Goal: Information Seeking & Learning: Learn about a topic

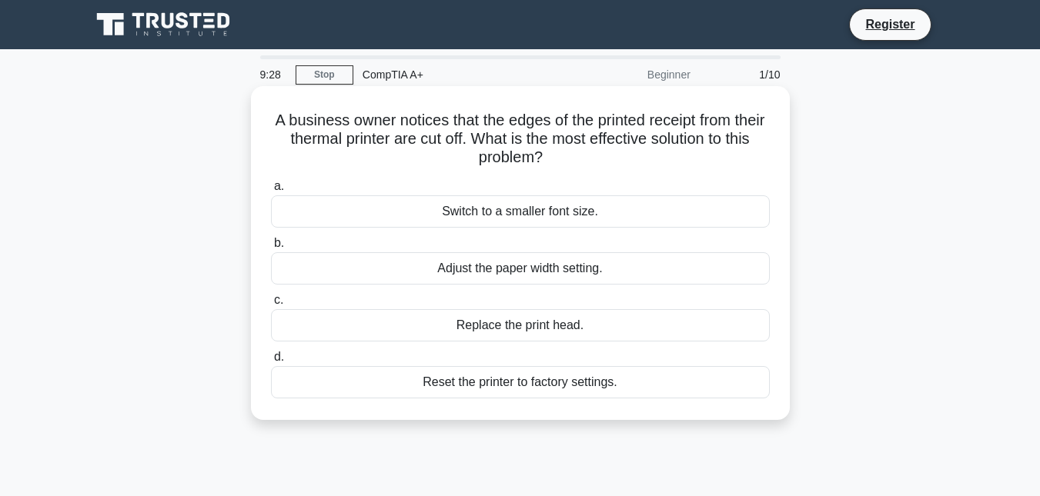
click at [602, 265] on div "Adjust the paper width setting." at bounding box center [520, 268] width 499 height 32
click at [271, 249] on input "b. Adjust the paper width setting." at bounding box center [271, 244] width 0 height 10
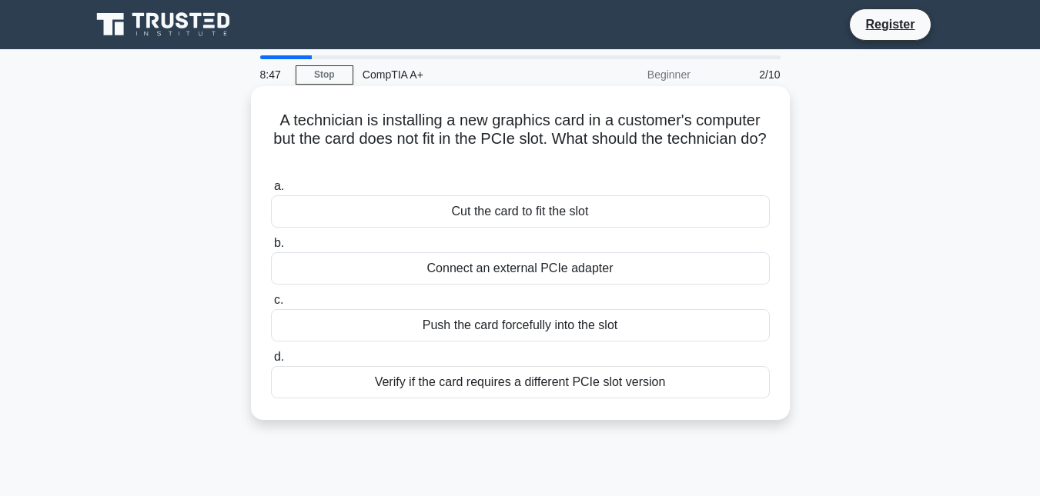
click at [556, 385] on div "Verify if the card requires a different PCIe slot version" at bounding box center [520, 382] width 499 height 32
click at [271, 362] on input "d. Verify if the card requires a different PCIe slot version" at bounding box center [271, 357] width 0 height 10
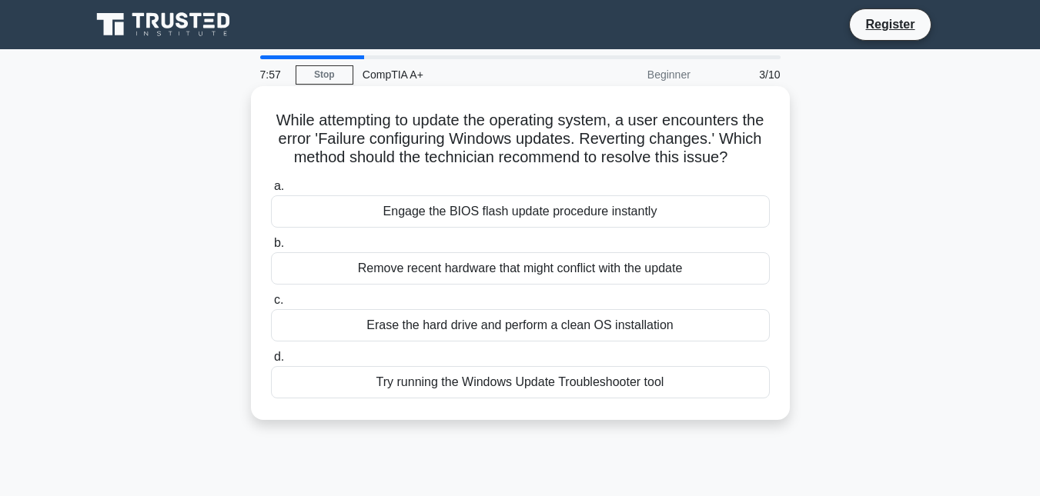
click at [502, 399] on div "Try running the Windows Update Troubleshooter tool" at bounding box center [520, 382] width 499 height 32
click at [271, 362] on input "d. Try running the Windows Update Troubleshooter tool" at bounding box center [271, 357] width 0 height 10
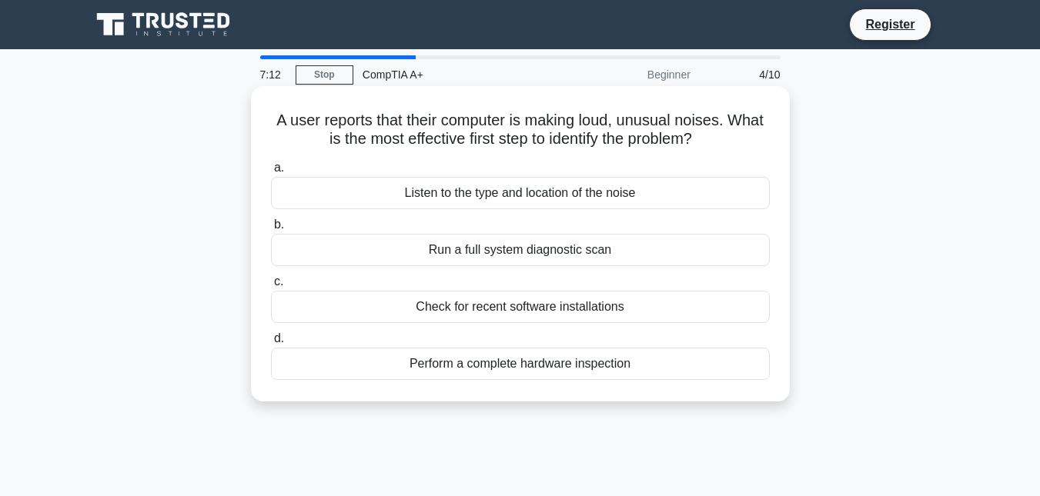
click at [553, 197] on div "Listen to the type and location of the noise" at bounding box center [520, 193] width 499 height 32
click at [271, 173] on input "a. Listen to the type and location of the noise" at bounding box center [271, 168] width 0 height 10
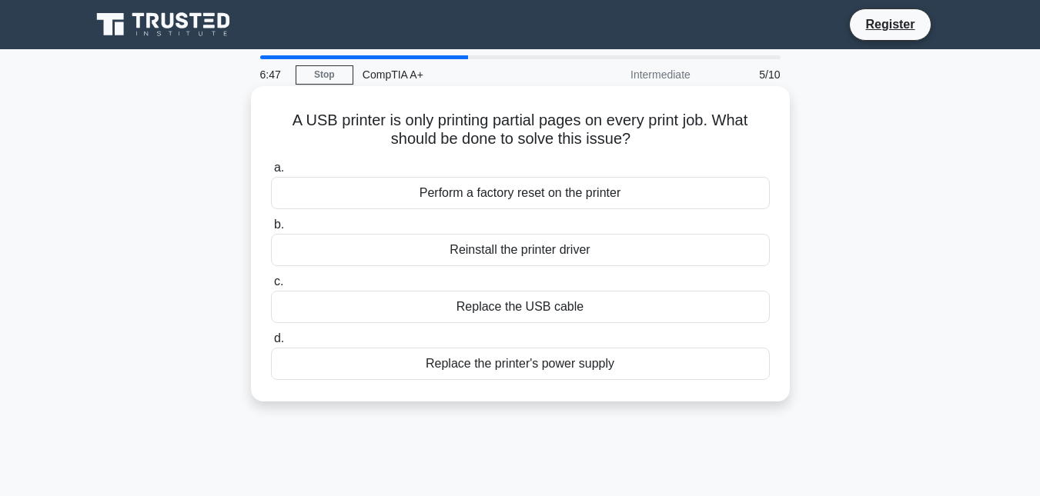
click at [562, 248] on div "Reinstall the printer driver" at bounding box center [520, 250] width 499 height 32
click at [271, 230] on input "b. Reinstall the printer driver" at bounding box center [271, 225] width 0 height 10
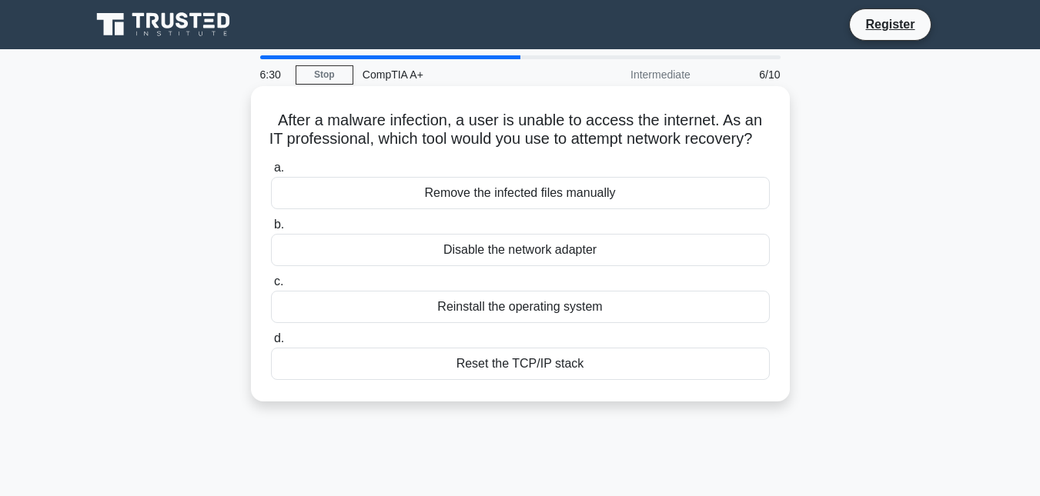
click at [576, 266] on div "Disable the network adapter" at bounding box center [520, 250] width 499 height 32
click at [271, 230] on input "b. Disable the network adapter" at bounding box center [271, 225] width 0 height 10
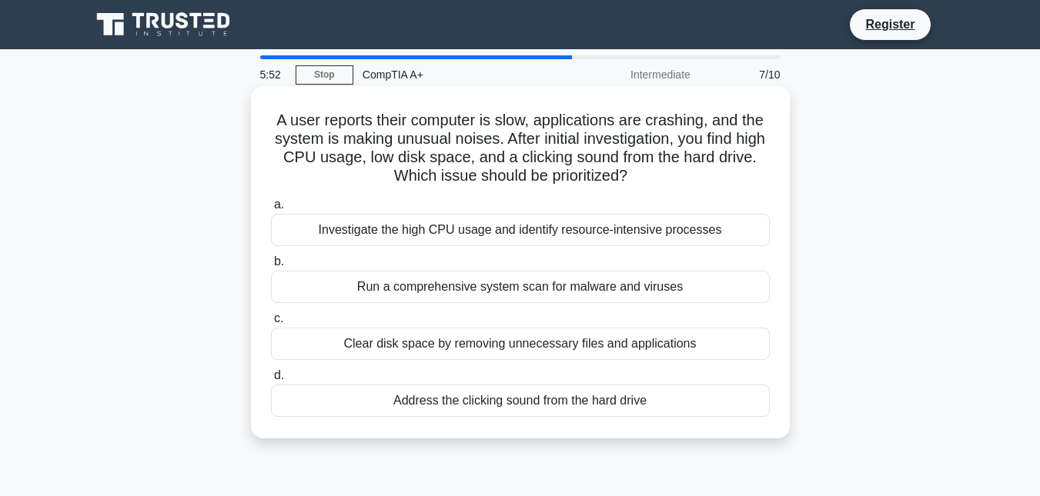
click at [471, 286] on div "Run a comprehensive system scan for malware and viruses" at bounding box center [520, 287] width 499 height 32
click at [271, 267] on input "b. Run a comprehensive system scan for malware and viruses" at bounding box center [271, 262] width 0 height 10
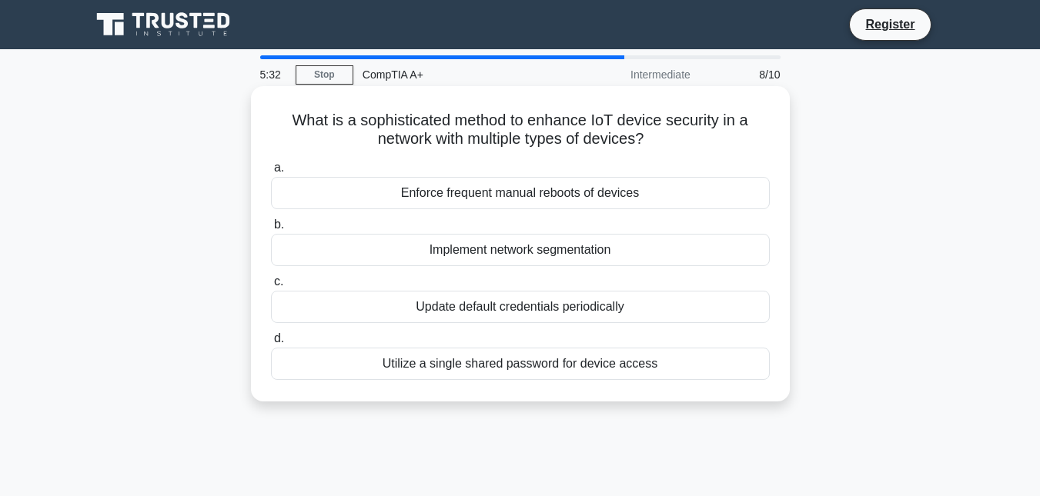
click at [573, 243] on div "Implement network segmentation" at bounding box center [520, 250] width 499 height 32
click at [271, 230] on input "b. Implement network segmentation" at bounding box center [271, 225] width 0 height 10
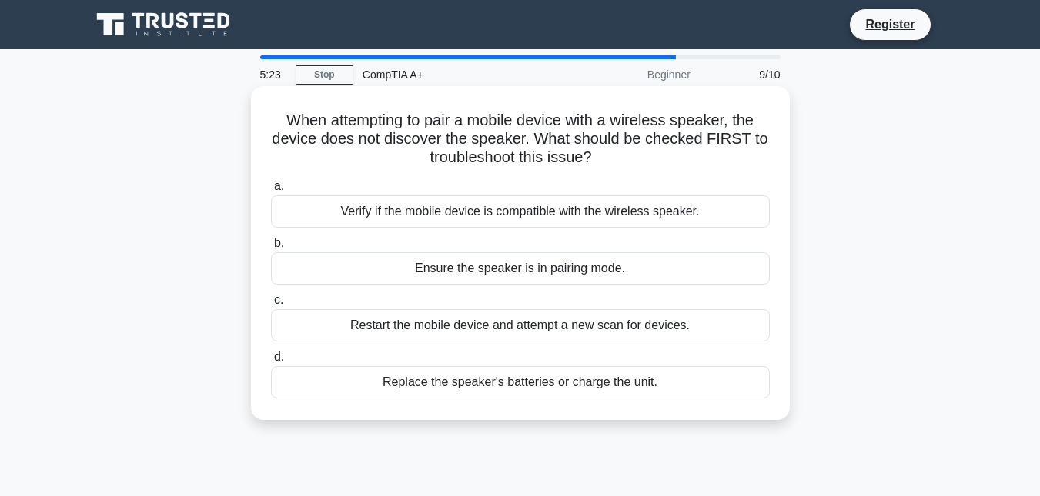
click at [500, 272] on div "Ensure the speaker is in pairing mode." at bounding box center [520, 268] width 499 height 32
click at [271, 249] on input "b. Ensure the speaker is in pairing mode." at bounding box center [271, 244] width 0 height 10
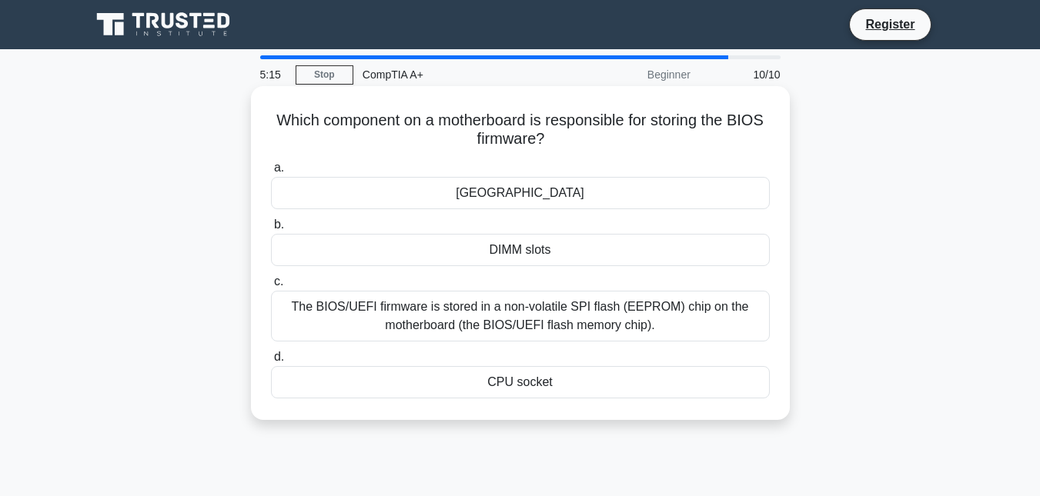
click at [559, 197] on div "Northbridge" at bounding box center [520, 193] width 499 height 32
click at [271, 173] on input "a. Northbridge" at bounding box center [271, 168] width 0 height 10
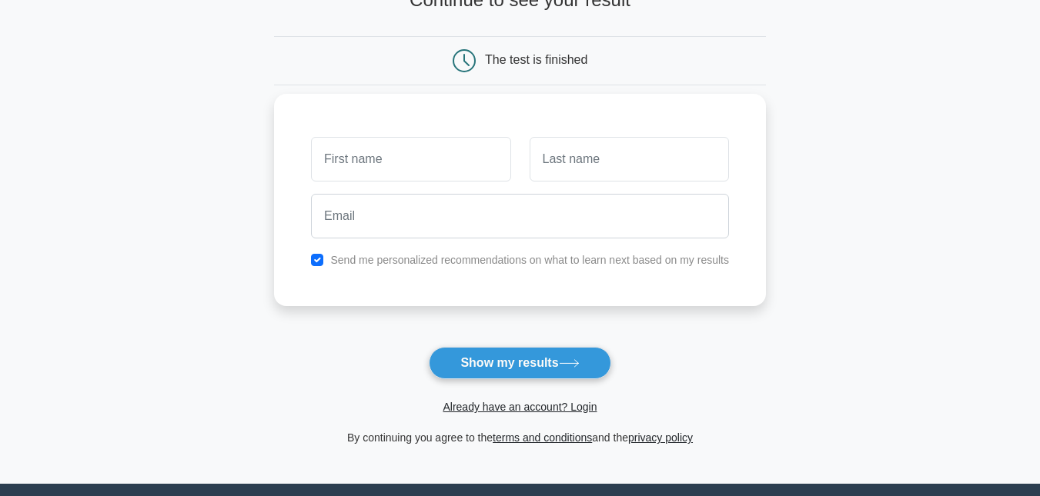
scroll to position [154, 0]
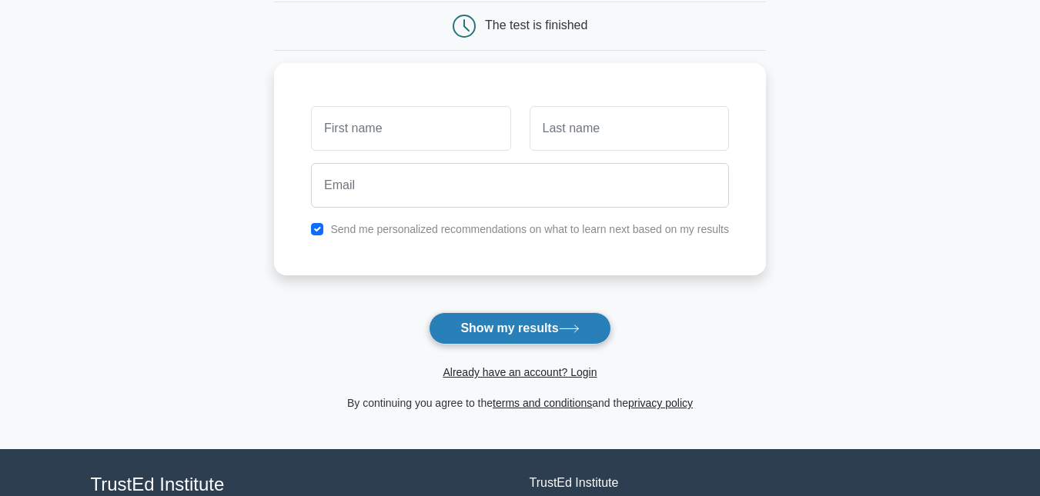
click at [546, 330] on button "Show my results" at bounding box center [520, 328] width 182 height 32
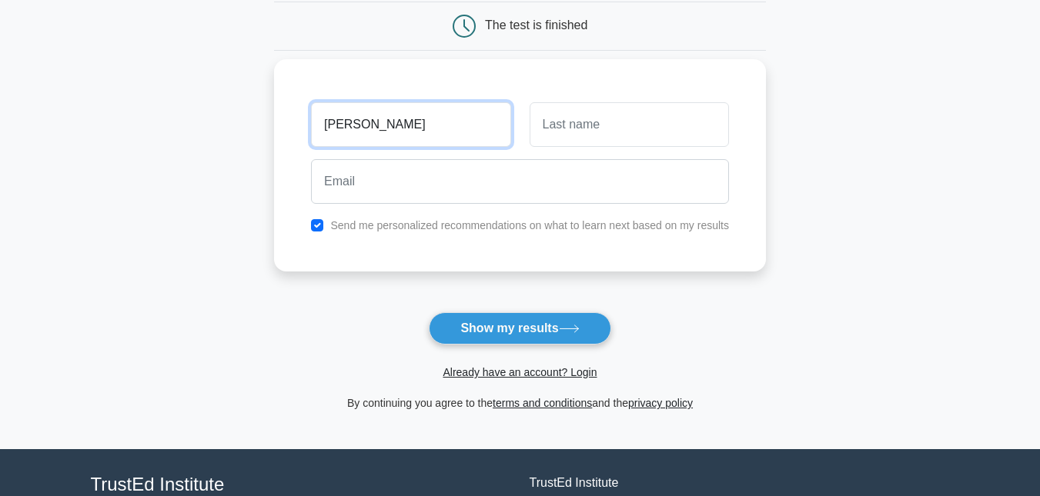
type input "janith"
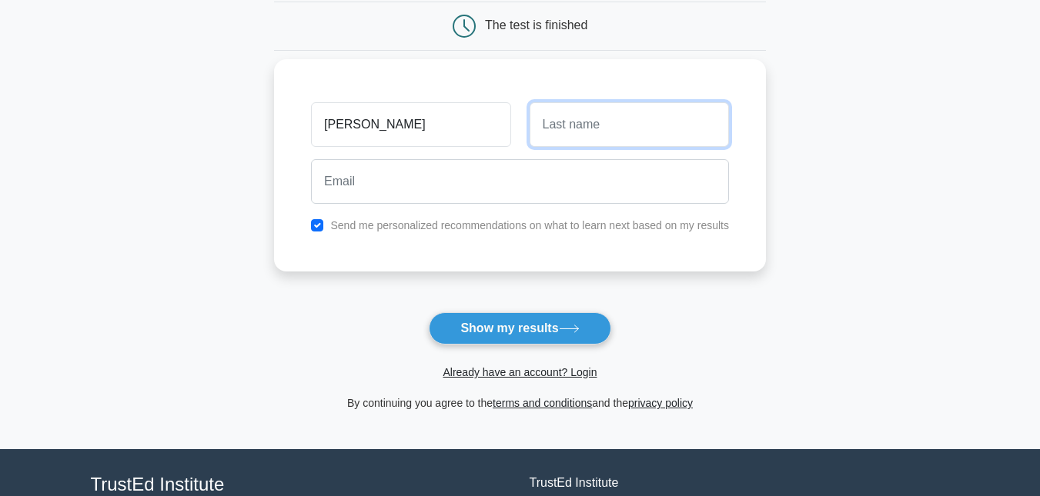
click at [602, 128] on input "text" at bounding box center [628, 124] width 199 height 45
type input "perera"
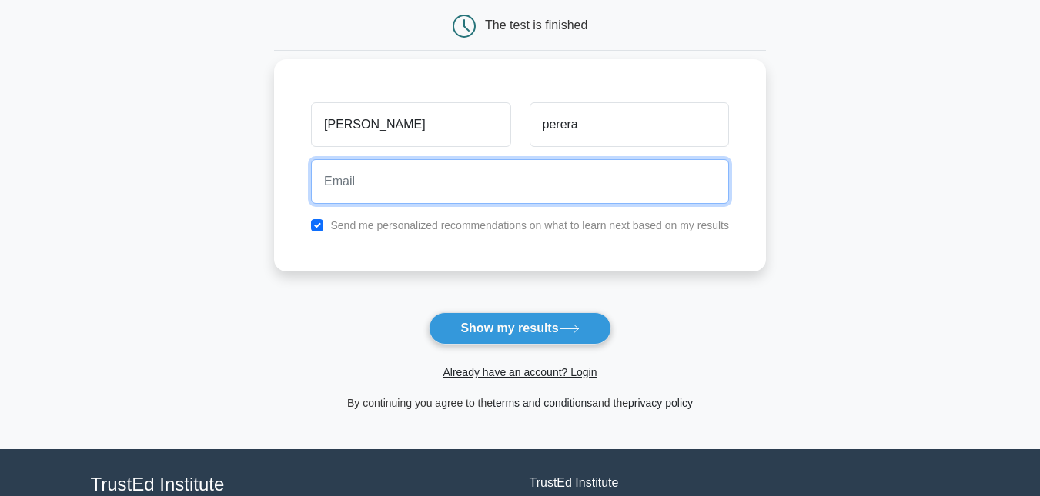
click at [514, 180] on input "email" at bounding box center [520, 181] width 418 height 45
type input "janith.active00@gmail.com"
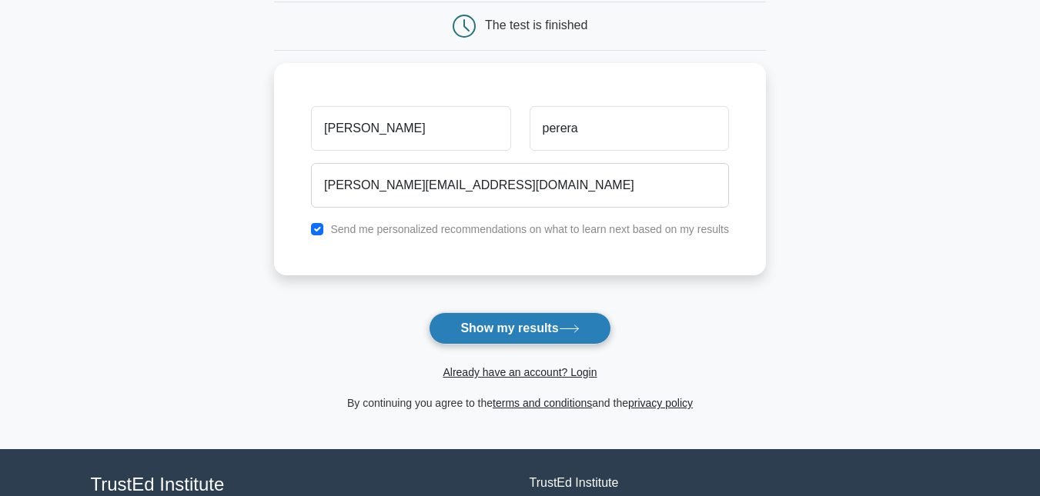
click at [542, 337] on button "Show my results" at bounding box center [520, 328] width 182 height 32
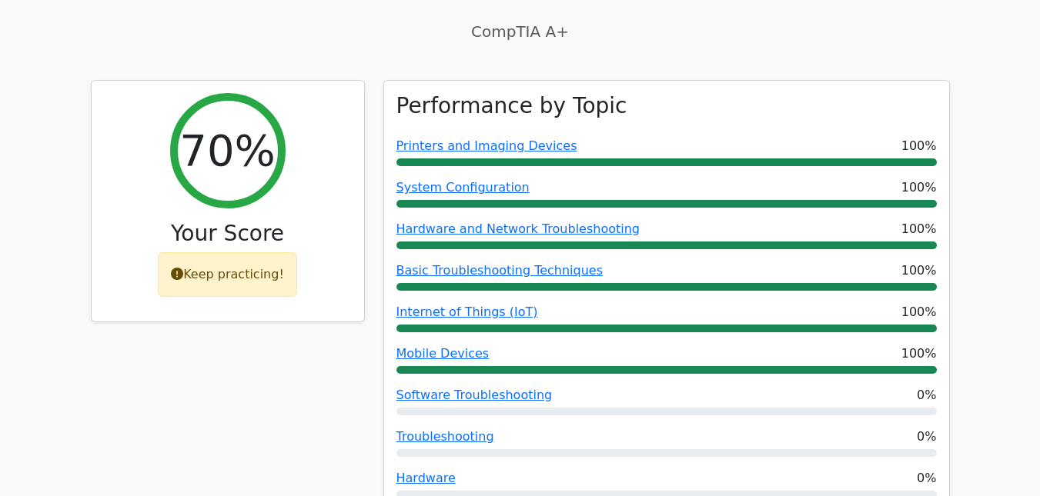
scroll to position [462, 0]
